Goal: Go to known website: Go to known website

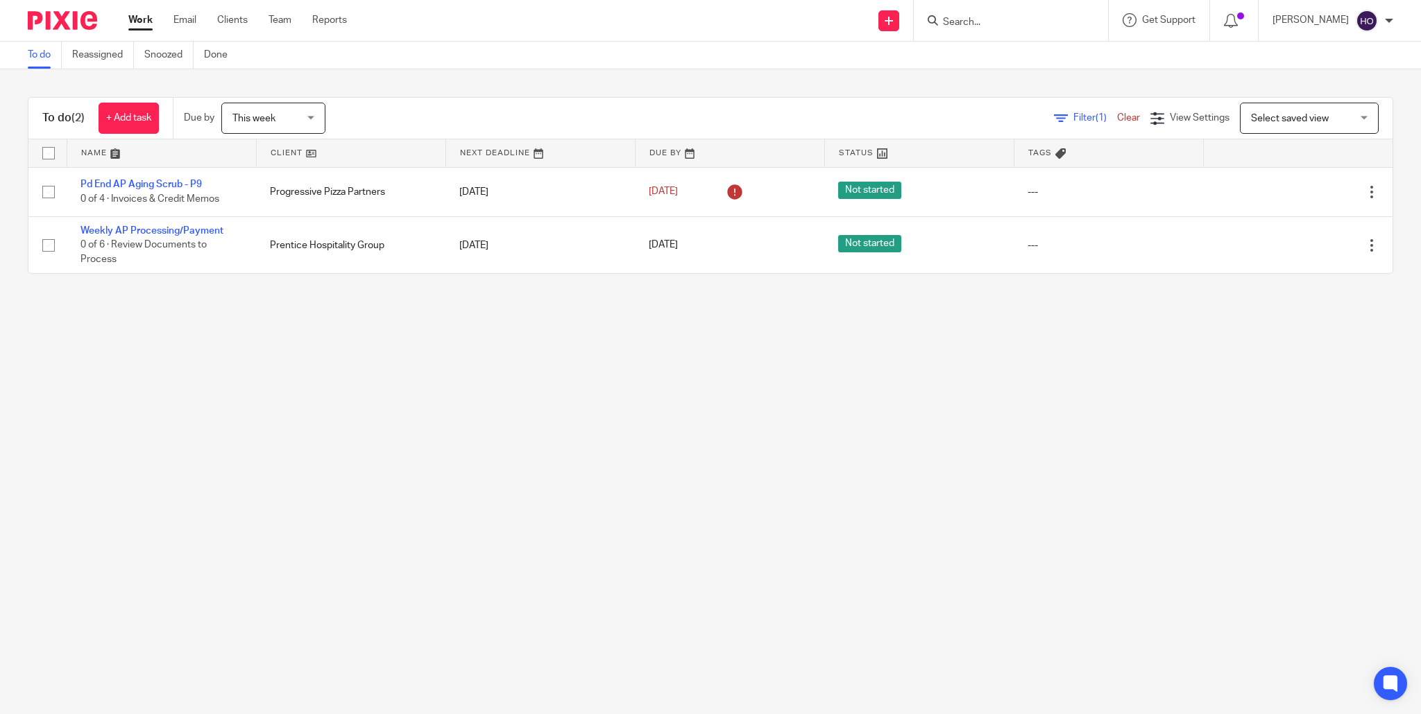
click at [1006, 22] on input "Search" at bounding box center [1003, 23] width 125 height 12
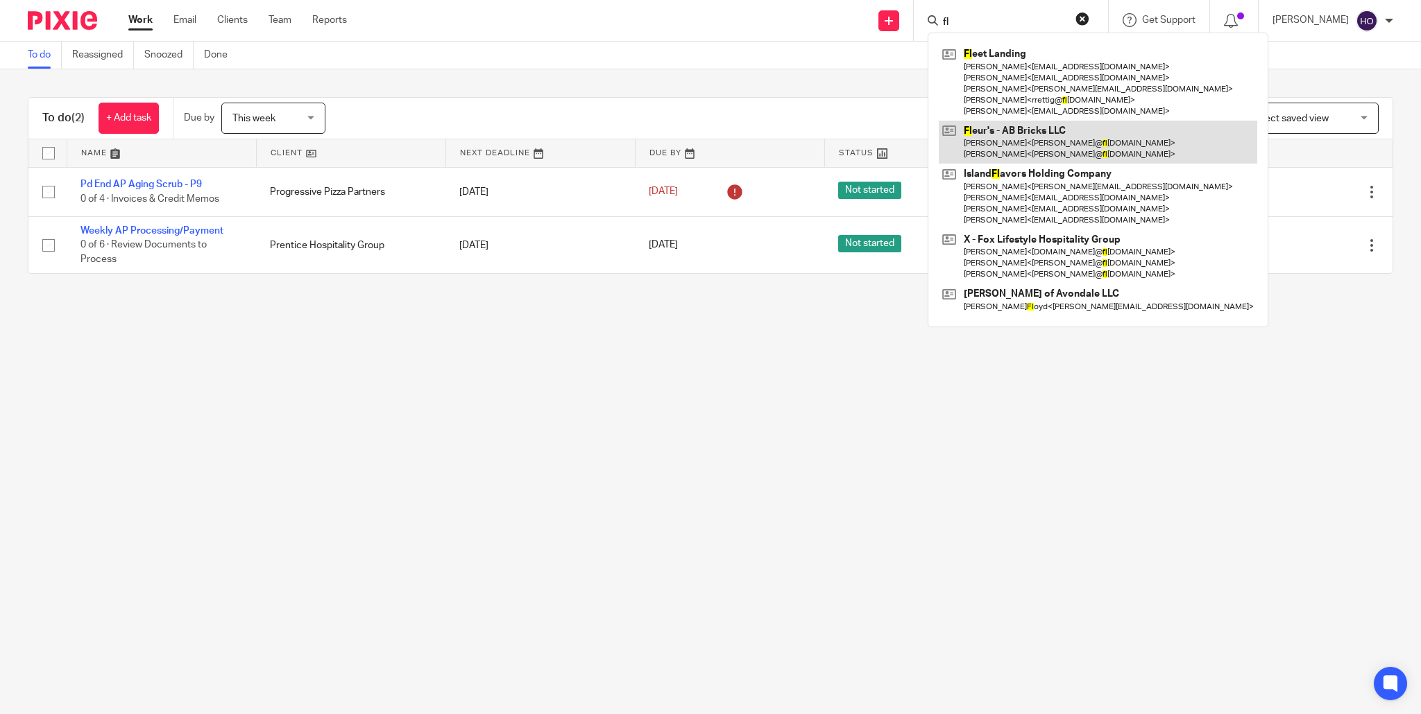
type input "fl"
click at [1075, 144] on link at bounding box center [1098, 142] width 318 height 43
click at [1075, 149] on link at bounding box center [1098, 142] width 318 height 43
click at [1078, 145] on link at bounding box center [1098, 142] width 318 height 43
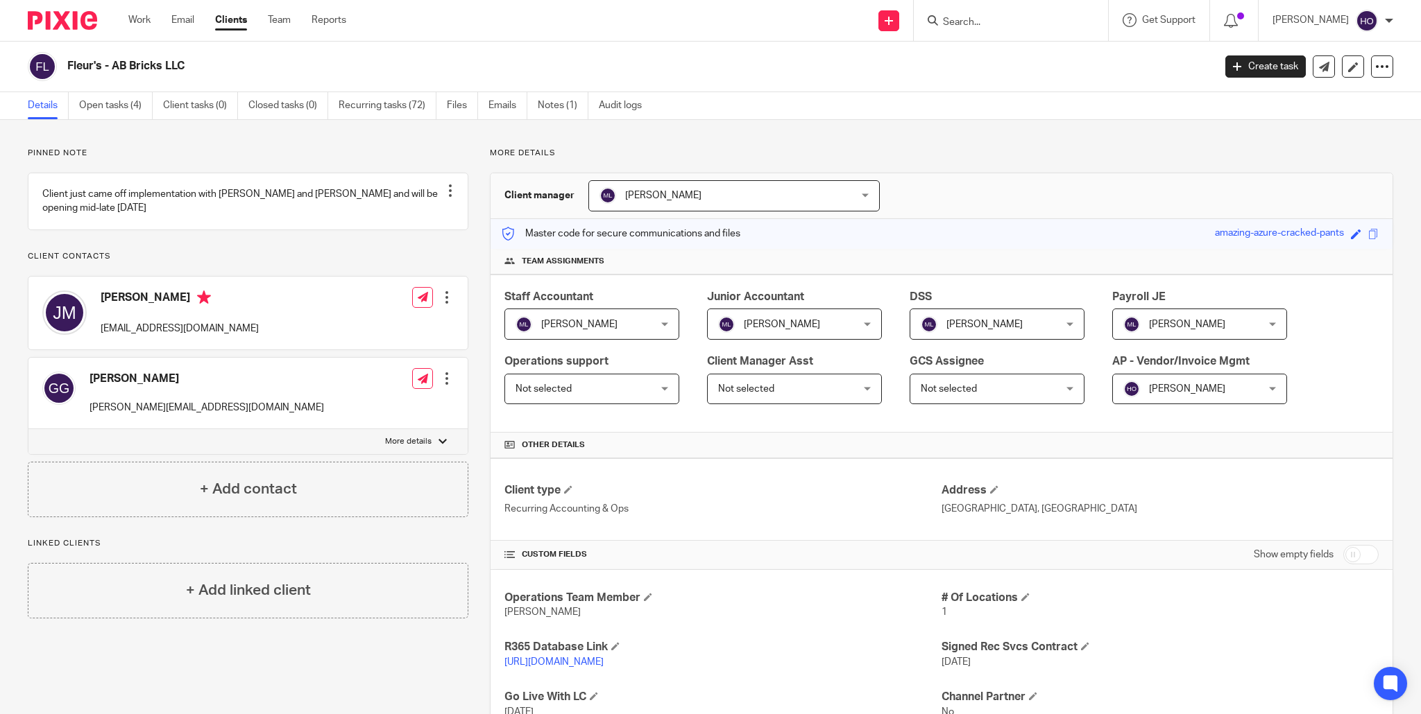
click at [603, 662] on link "https://abhospitality.restaurant365.com" at bounding box center [553, 663] width 99 height 10
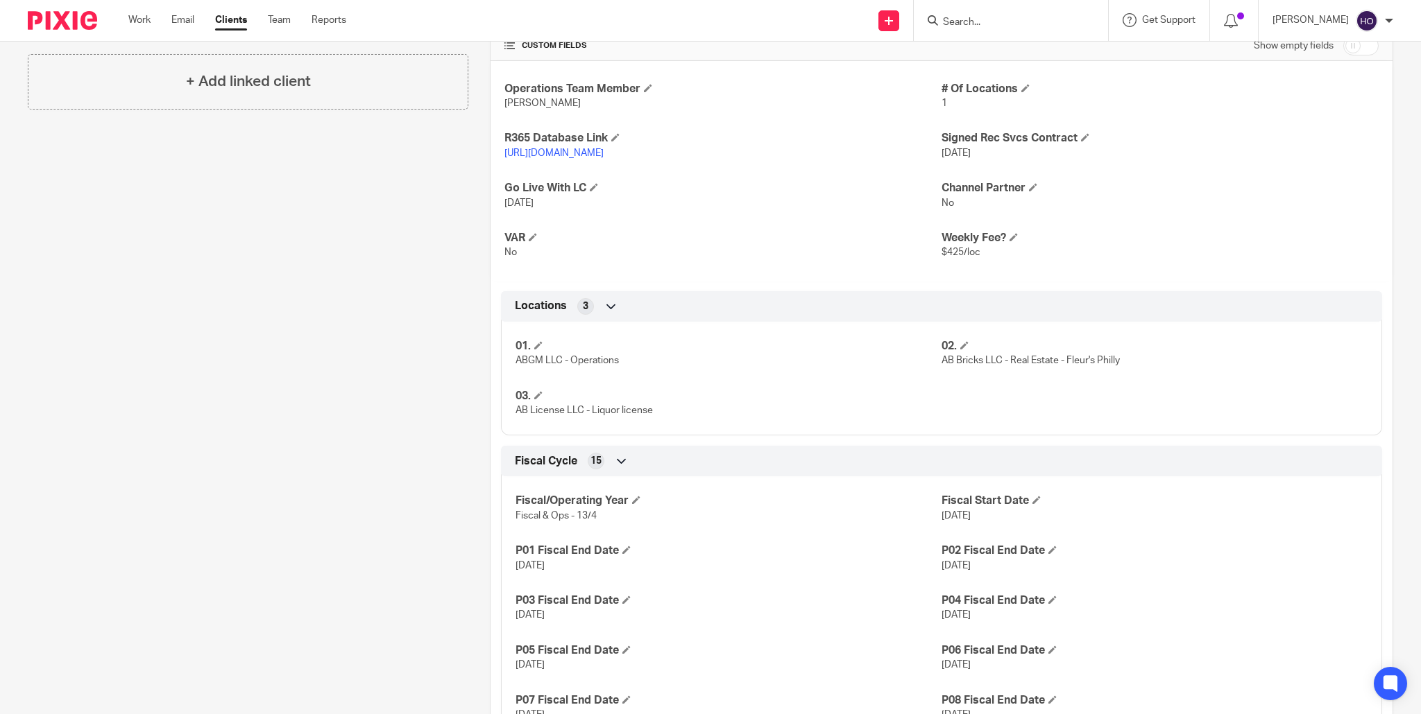
scroll to position [585, 0]
